Goal: Information Seeking & Learning: Learn about a topic

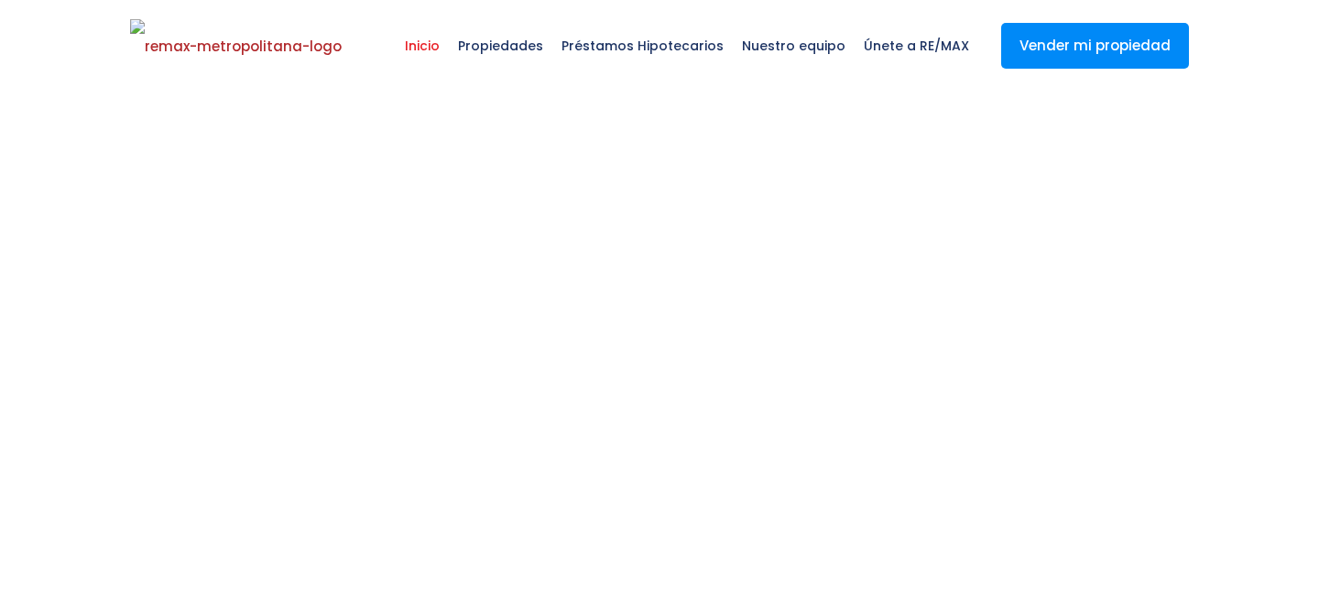
select select
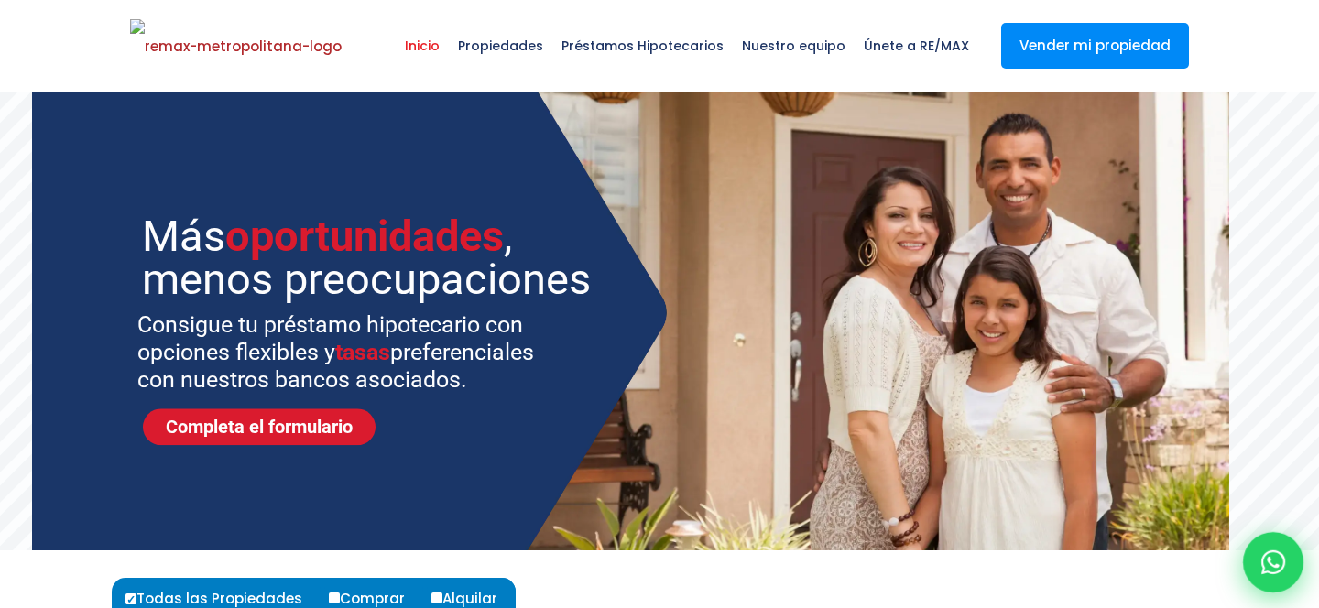
click at [1265, 555] on icon at bounding box center [1273, 562] width 24 height 24
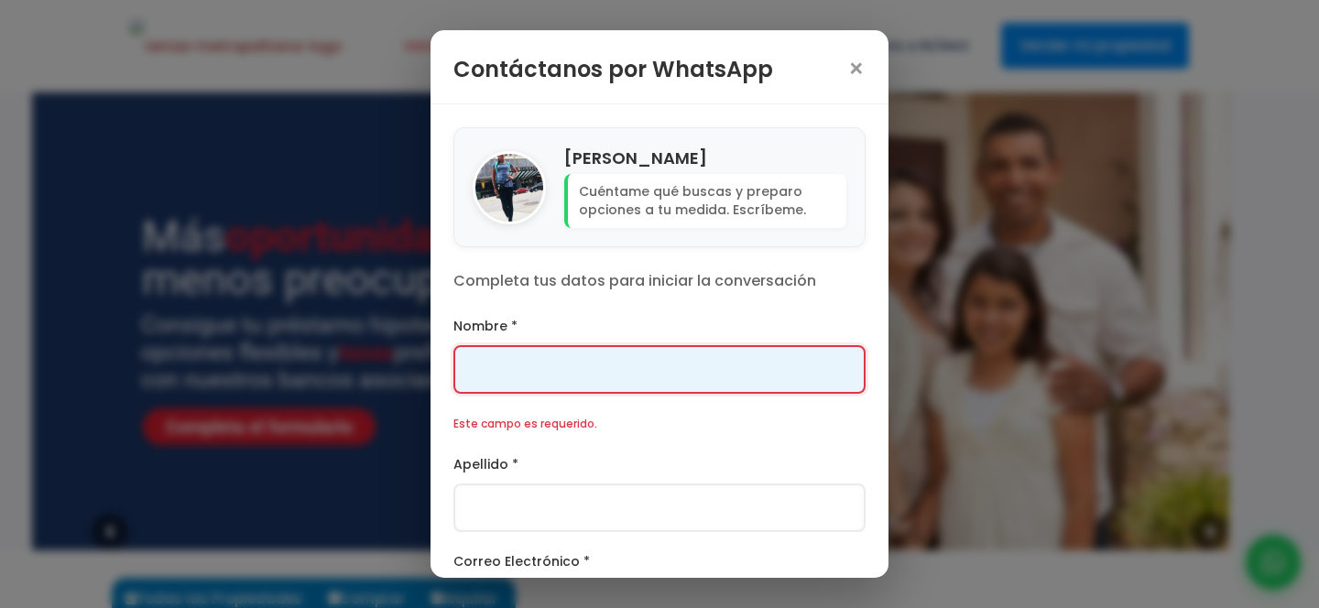
scroll to position [254, 0]
